Goal: Find specific page/section: Find specific page/section

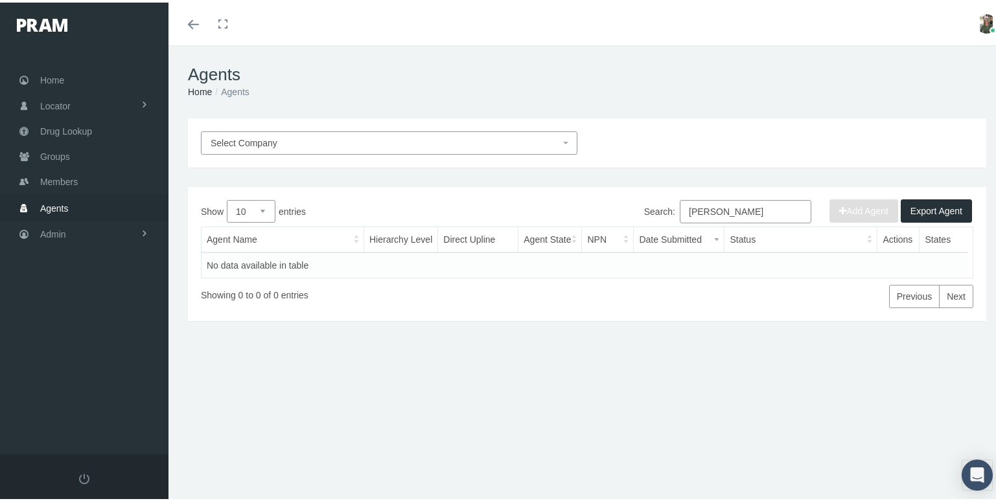
click at [62, 200] on span "Agents" at bounding box center [54, 206] width 29 height 25
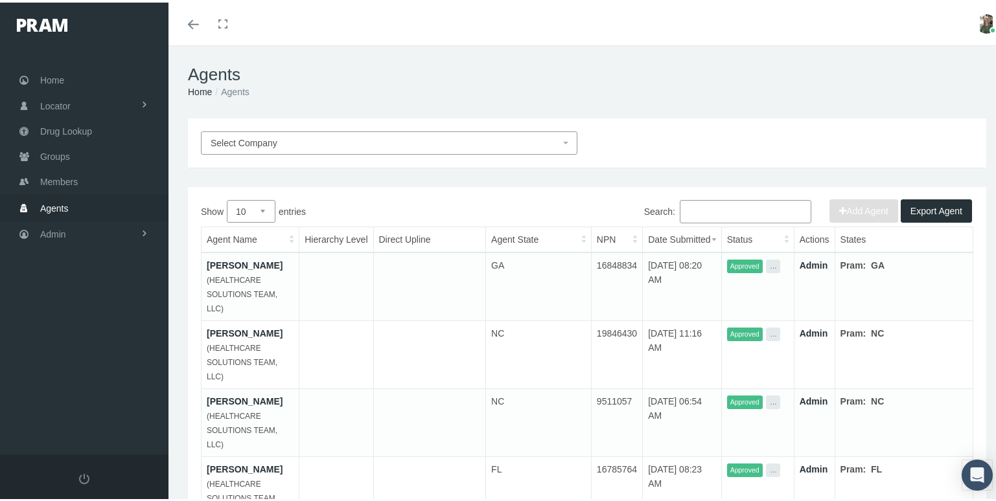
click at [520, 143] on span "Select Company" at bounding box center [385, 140] width 349 height 14
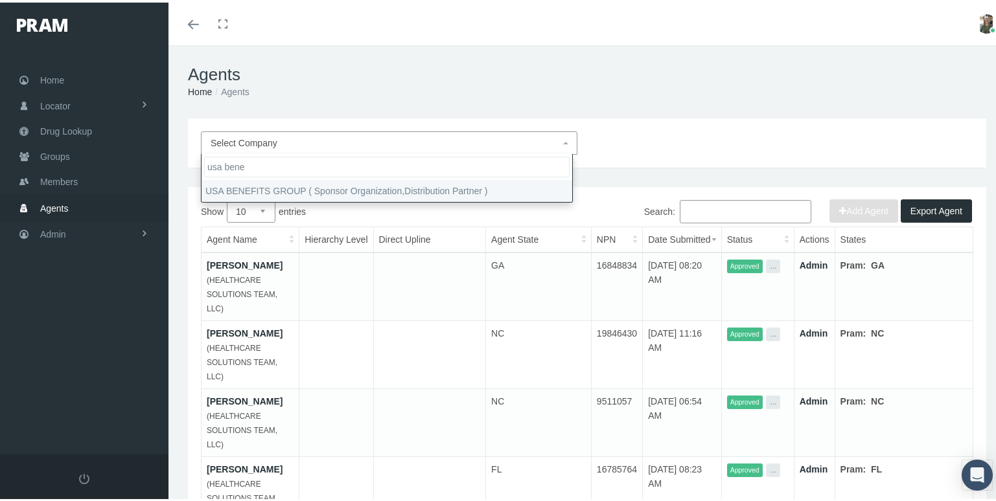
type input "usa bene"
select select "7668"
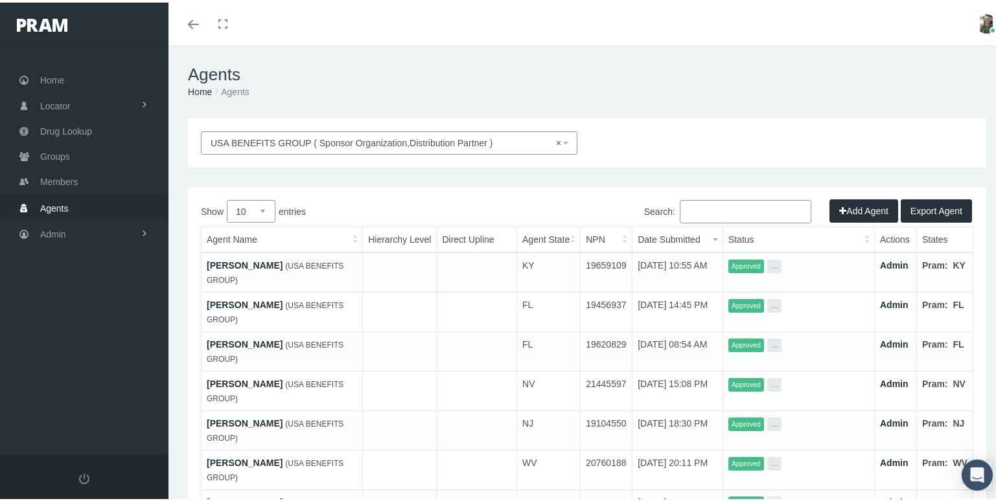
click at [689, 209] on input "Search:" at bounding box center [746, 209] width 132 height 23
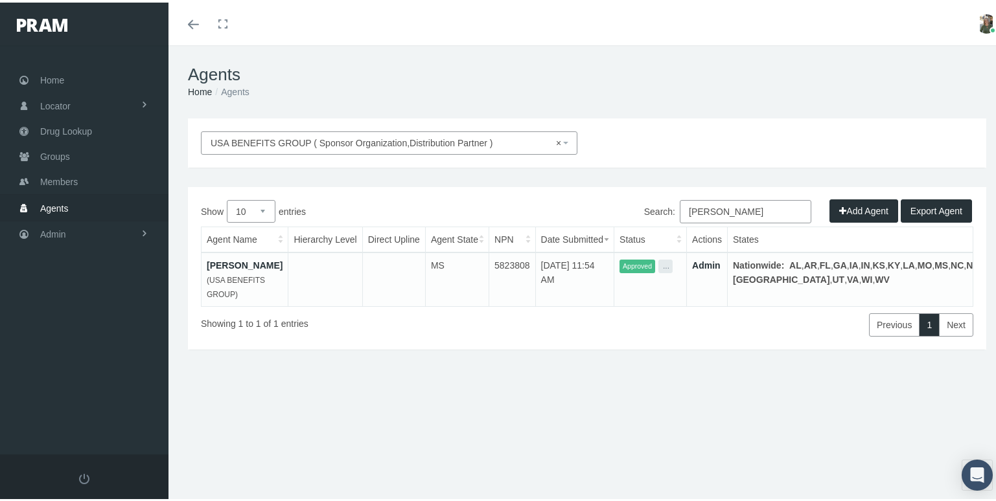
type input "jerri"
click at [245, 265] on link "[PERSON_NAME]" at bounding box center [245, 263] width 76 height 10
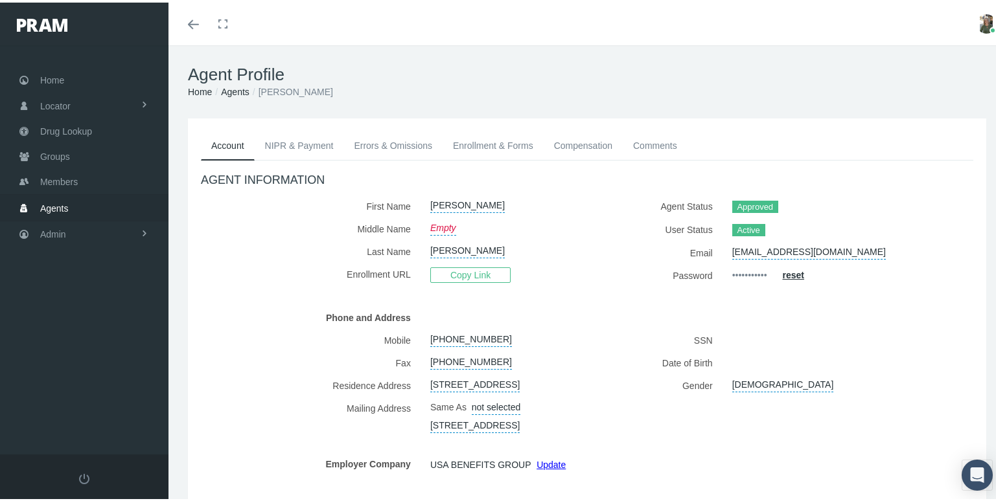
click at [516, 146] on link "Enrollment & Forms" at bounding box center [493, 143] width 101 height 29
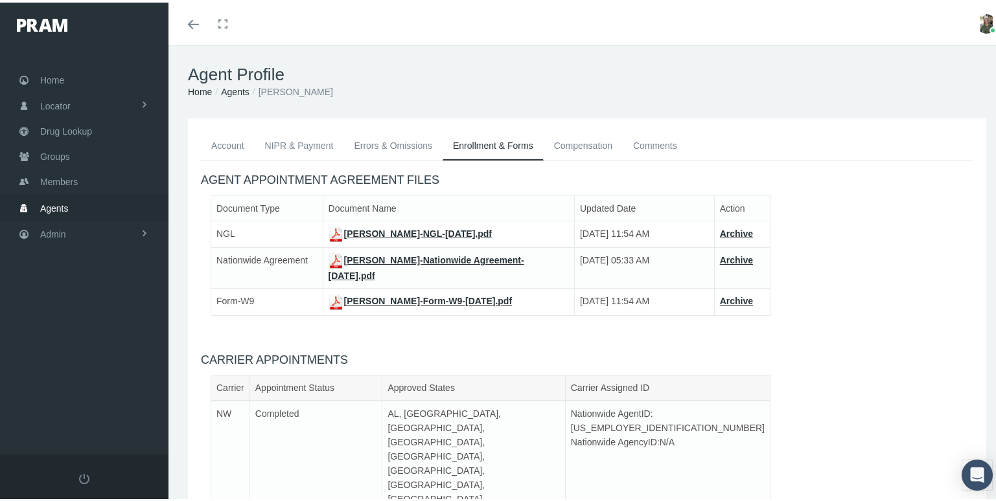
drag, startPoint x: 496, startPoint y: 257, endPoint x: 403, endPoint y: 259, distance: 92.7
click at [403, 259] on link "[PERSON_NAME]-Nationwide Agreement-[DATE].pdf" at bounding box center [426, 266] width 196 height 26
click at [450, 231] on link "[PERSON_NAME]-NGL-[DATE].pdf" at bounding box center [409, 231] width 163 height 10
